Goal: Navigation & Orientation: Find specific page/section

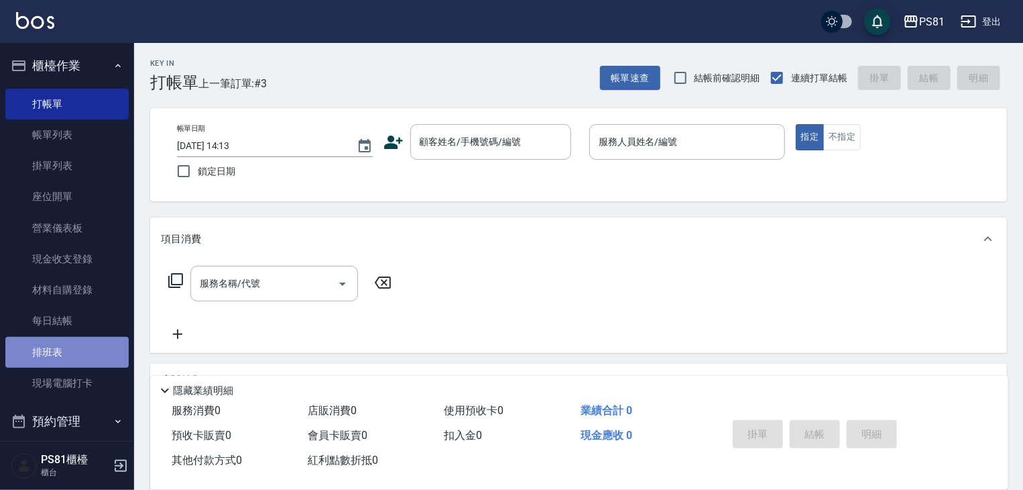
click at [75, 358] on link "排班表" at bounding box center [66, 352] width 123 height 31
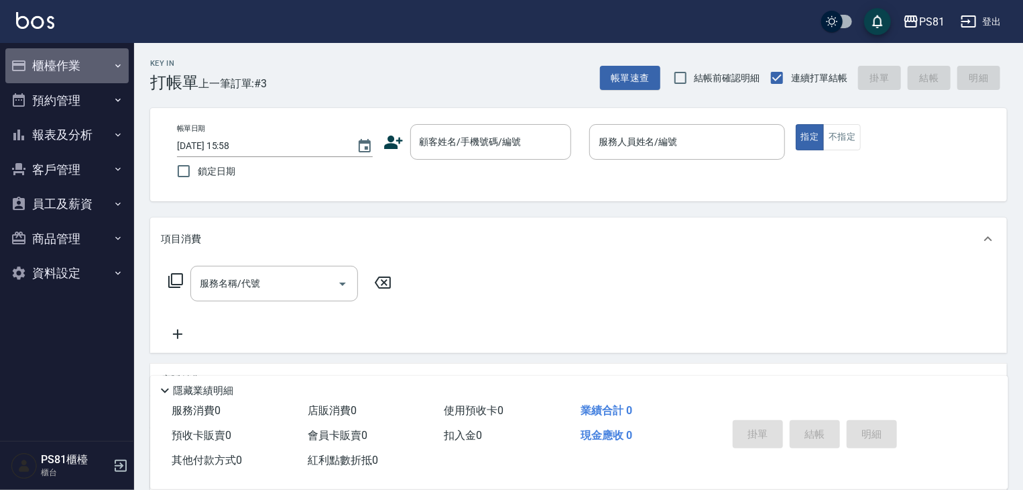
click at [68, 64] on button "櫃檯作業" at bounding box center [66, 65] width 123 height 35
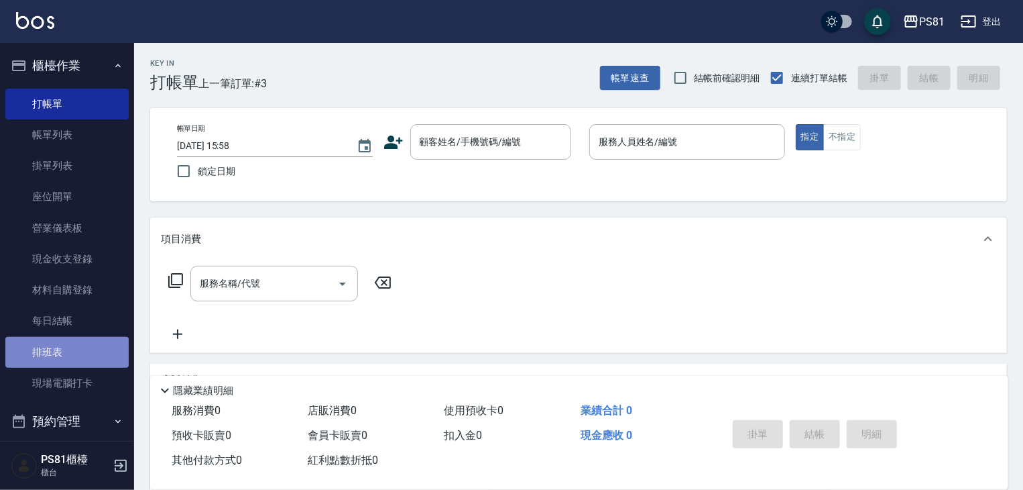
click at [71, 357] on link "排班表" at bounding box center [66, 352] width 123 height 31
